Goal: Navigation & Orientation: Find specific page/section

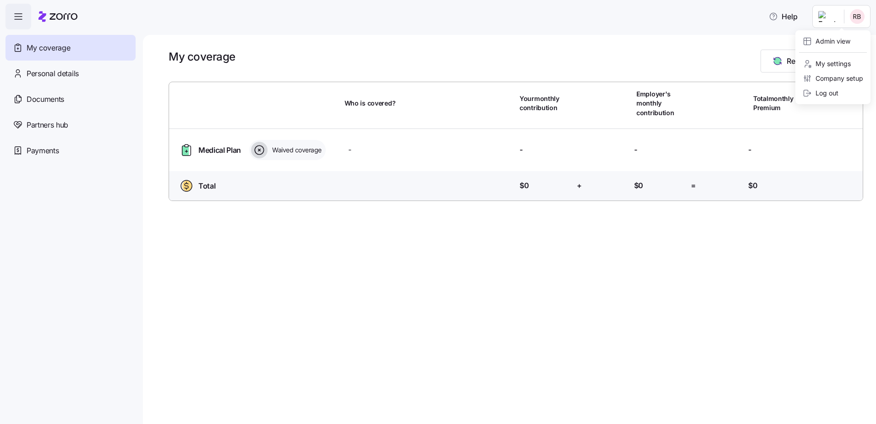
click at [858, 15] on html "Help My coverage Personal details Documents Partners hub Payments My coverage R…" at bounding box center [438, 209] width 876 height 418
click at [827, 39] on div "Admin view" at bounding box center [827, 41] width 48 height 10
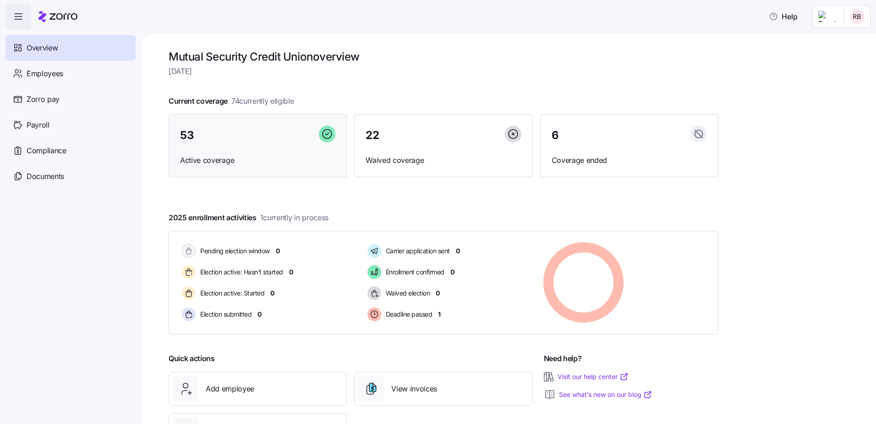
click at [253, 131] on div "53" at bounding box center [257, 136] width 155 height 20
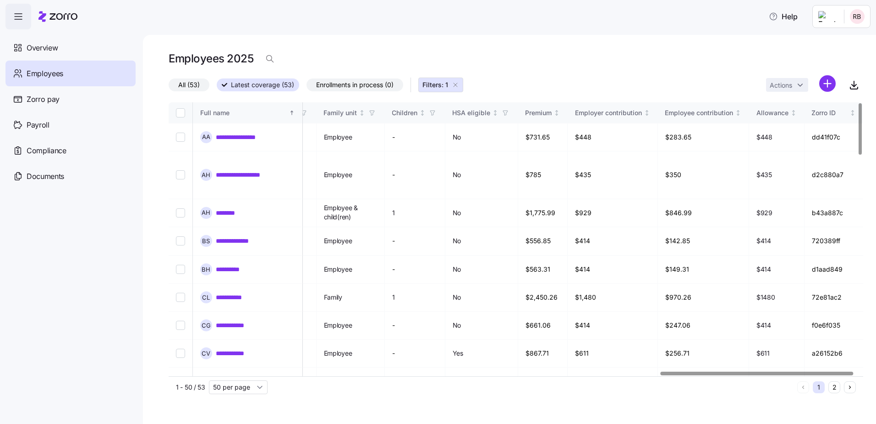
scroll to position [0, 1783]
click at [803, 372] on div at bounding box center [761, 372] width 193 height 3
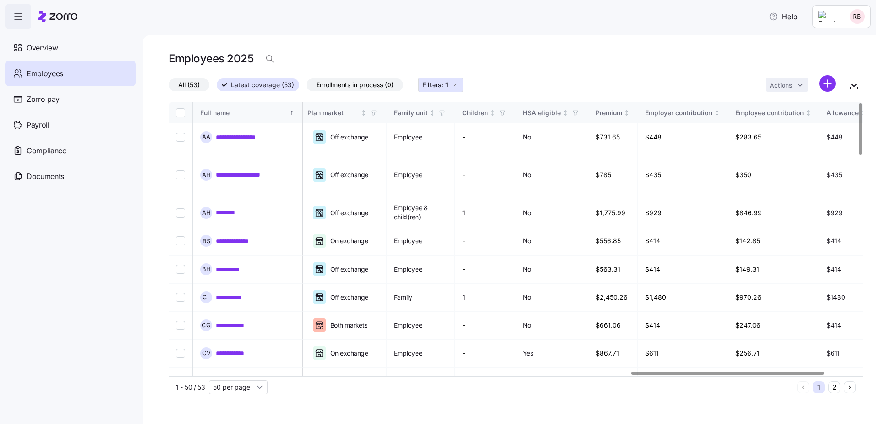
scroll to position [0, 1665]
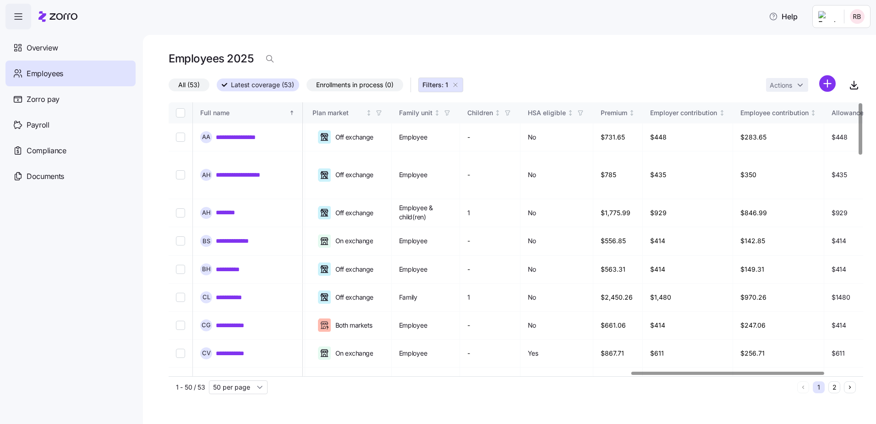
click at [754, 374] on div at bounding box center [728, 372] width 193 height 3
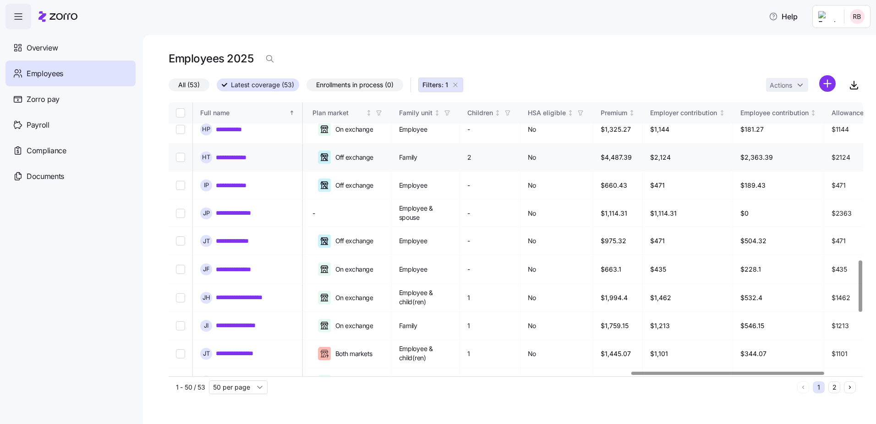
scroll to position [688, 1665]
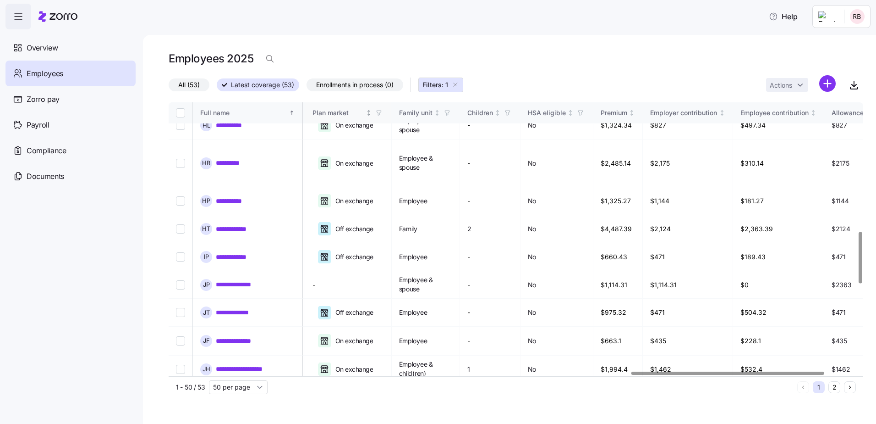
click at [372, 112] on icon "Not sorted" at bounding box center [369, 113] width 6 height 6
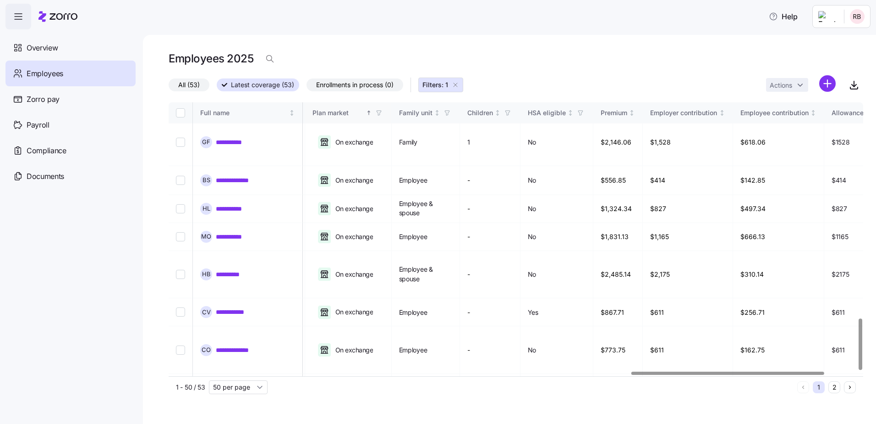
scroll to position [1150, 1665]
click at [833, 386] on button "2" at bounding box center [835, 387] width 12 height 12
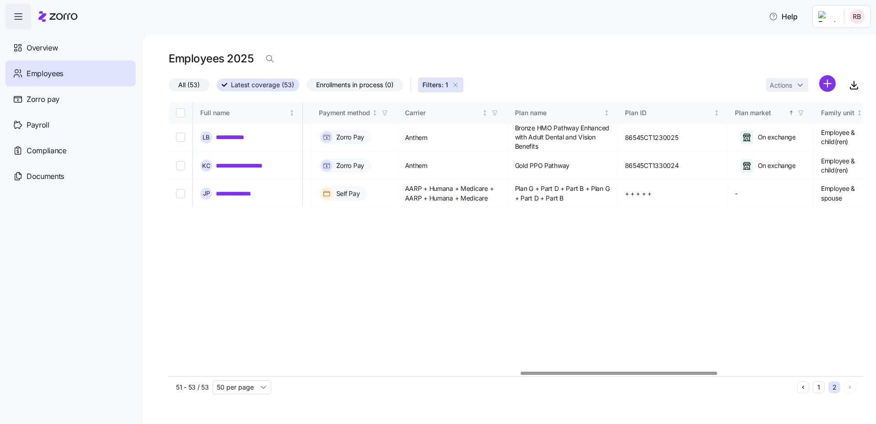
scroll to position [0, 1245]
click at [659, 371] on div at bounding box center [619, 372] width 197 height 3
